Goal: Check status: Check status

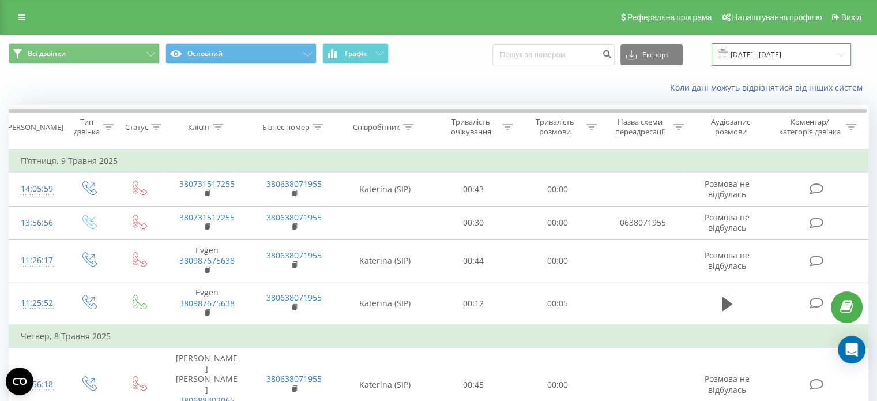
click at [796, 57] on input "[DATE] - [DATE]" at bounding box center [781, 54] width 140 height 22
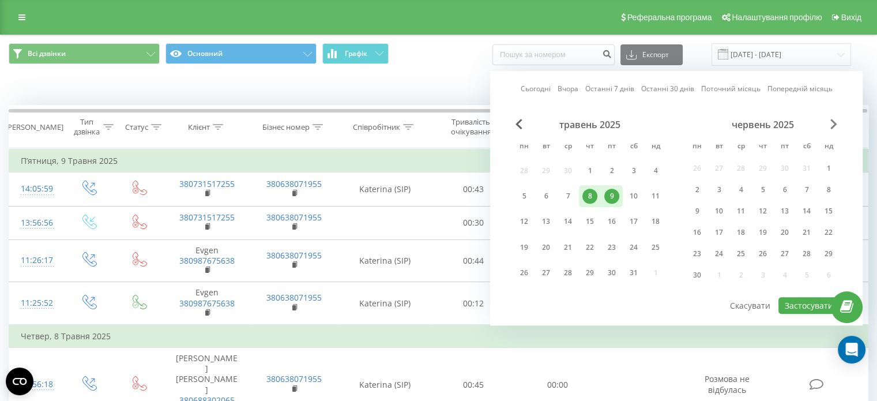
click at [833, 124] on span "Next Month" at bounding box center [833, 124] width 7 height 10
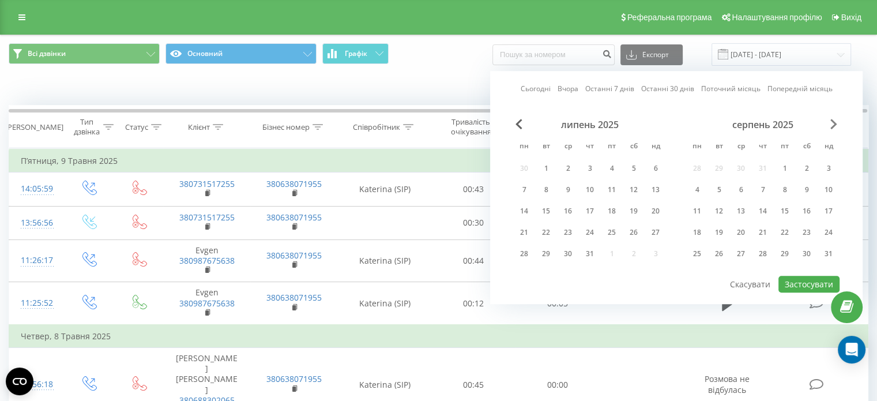
click at [832, 124] on span "Next Month" at bounding box center [833, 124] width 7 height 10
click at [526, 233] on div "18" at bounding box center [524, 232] width 15 height 15
click at [549, 232] on div "19" at bounding box center [545, 232] width 15 height 15
click at [797, 278] on button "Застосувати" at bounding box center [808, 284] width 61 height 17
type input "[DATE] - [DATE]"
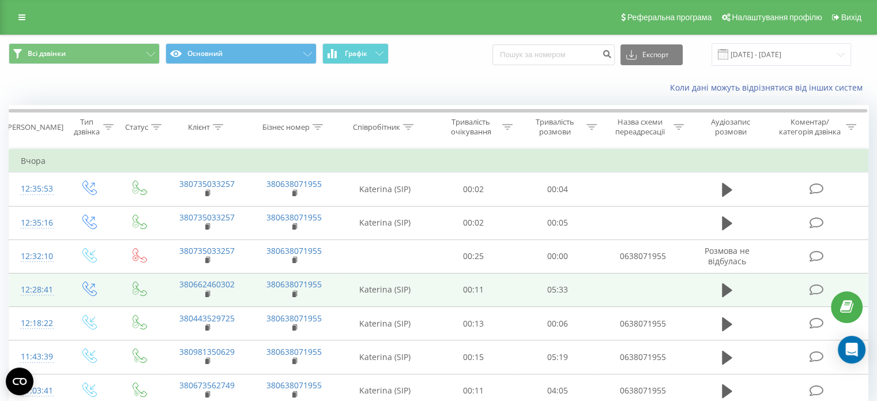
scroll to position [50, 0]
